Goal: Information Seeking & Learning: Check status

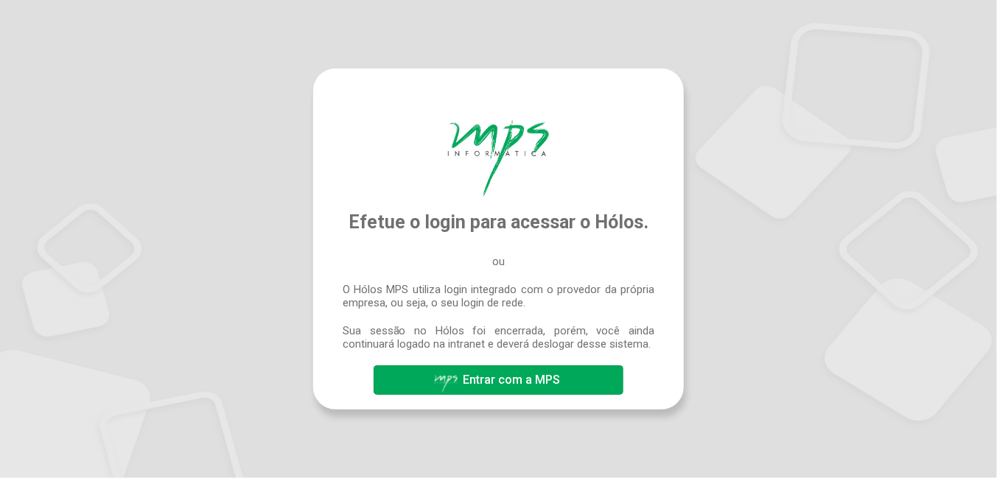
click at [565, 383] on button "Entrar com a MPS" at bounding box center [498, 380] width 249 height 29
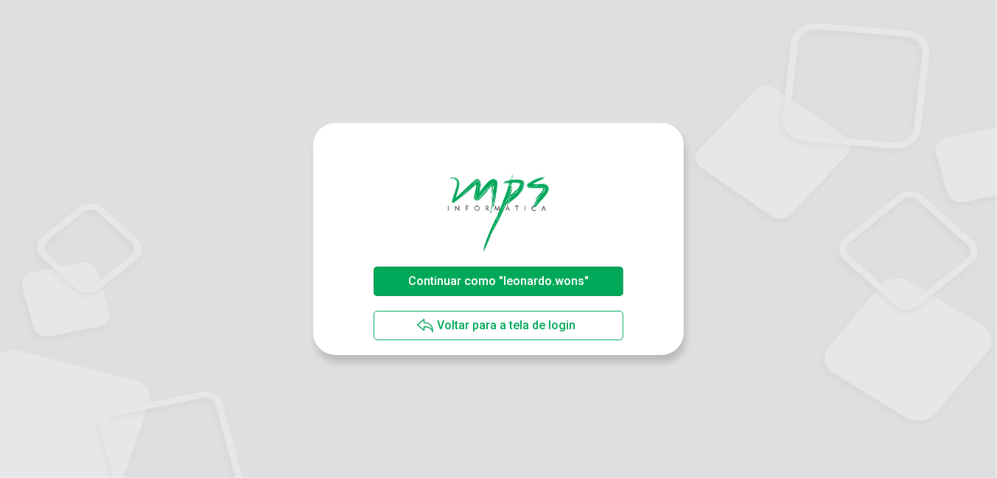
click at [544, 289] on span "Continuar como "leonardo.wons"" at bounding box center [499, 281] width 188 height 26
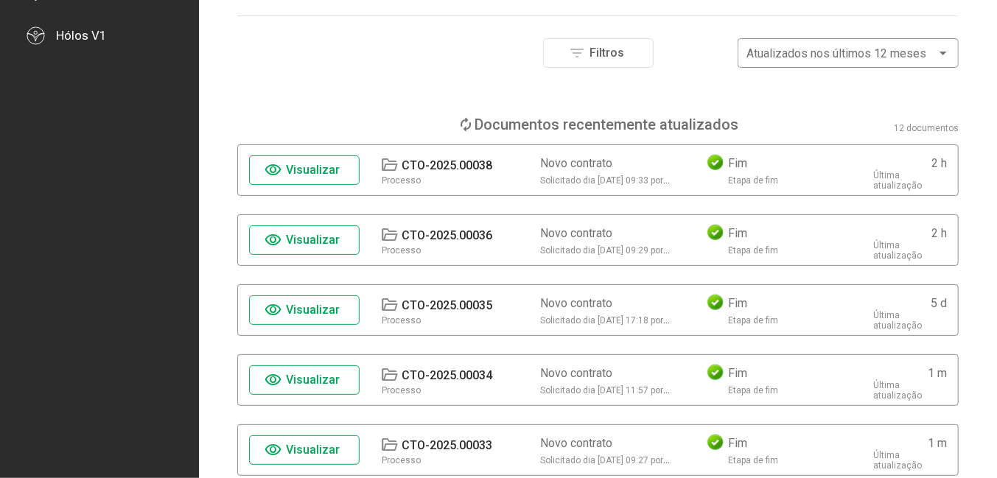
scroll to position [147, 0]
click at [345, 241] on button "visibility Visualizar" at bounding box center [304, 239] width 111 height 29
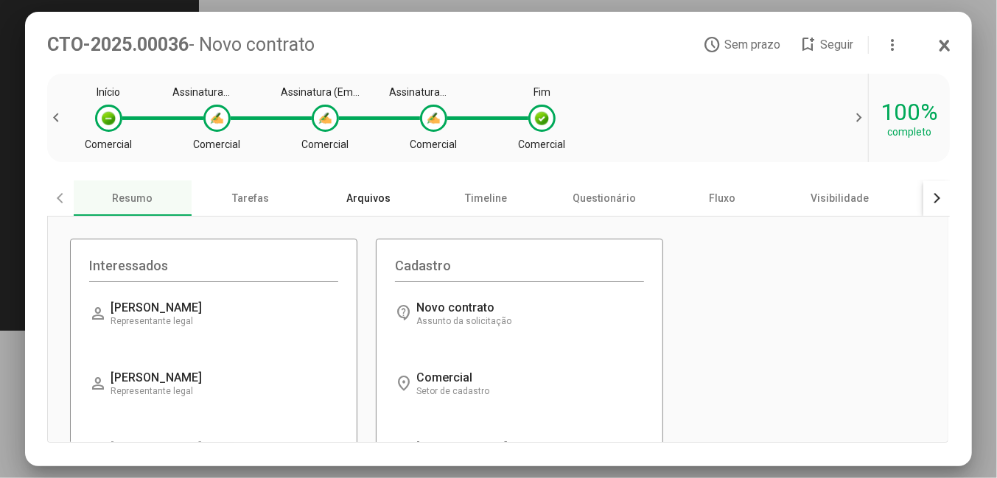
click at [369, 198] on div "Arquivos" at bounding box center [369, 198] width 118 height 35
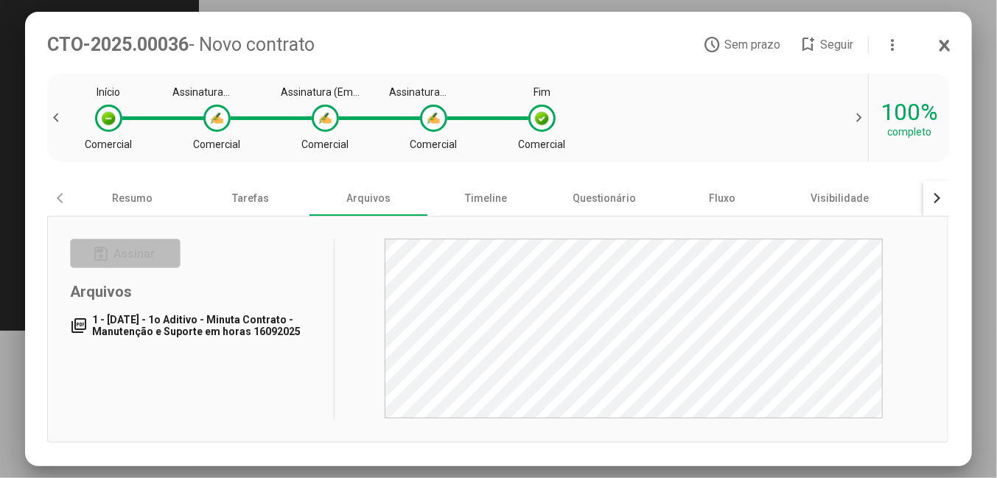
click at [273, 321] on span "1 - [DATE] - 1o Aditivo - Minuta Contrato - Manutenção e Suporte em horas 16092…" at bounding box center [196, 326] width 209 height 24
click at [946, 46] on icon at bounding box center [945, 46] width 8 height 10
